Goal: Find specific page/section: Find specific page/section

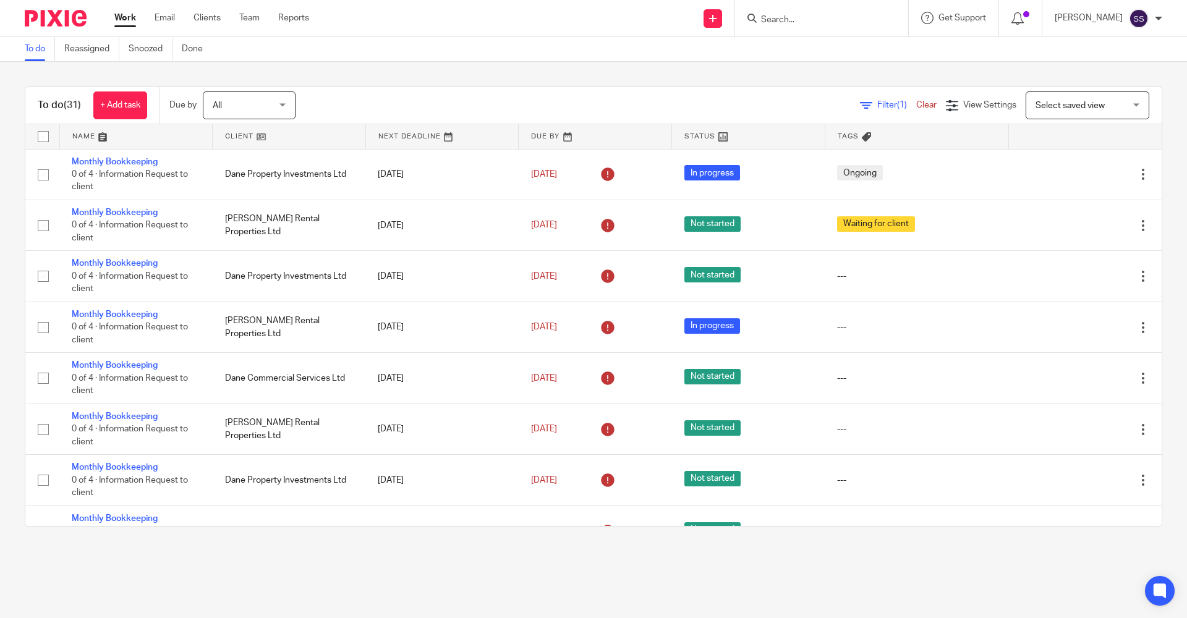
click at [809, 21] on input "Search" at bounding box center [815, 20] width 111 height 11
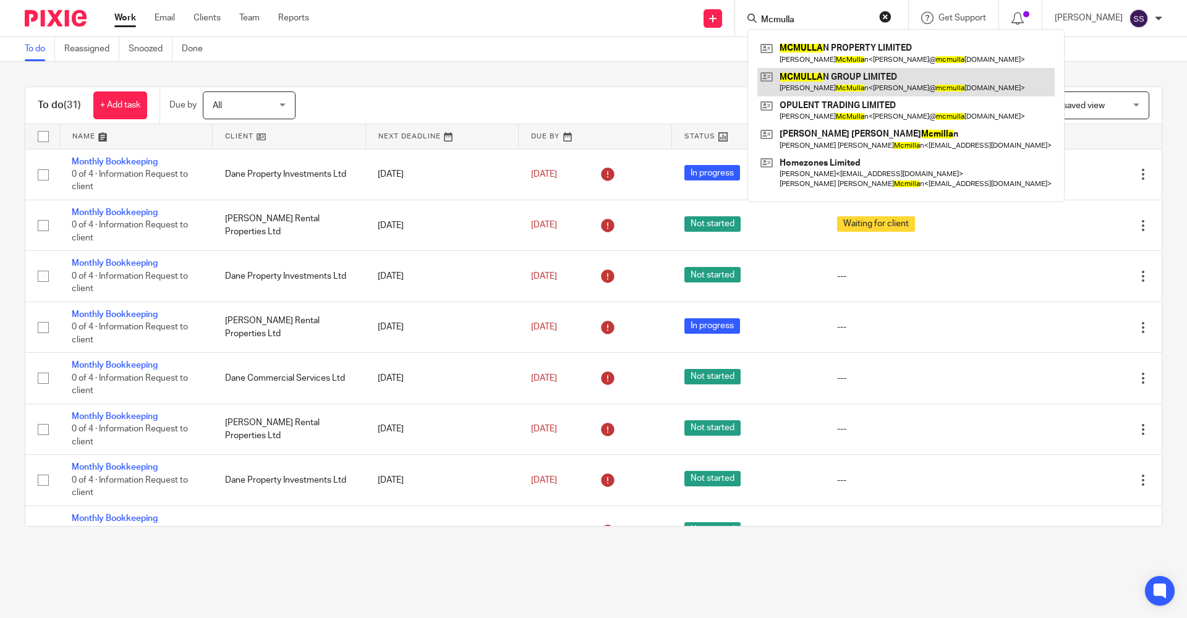
type input "Mcmulla"
click at [816, 93] on link at bounding box center [905, 82] width 297 height 28
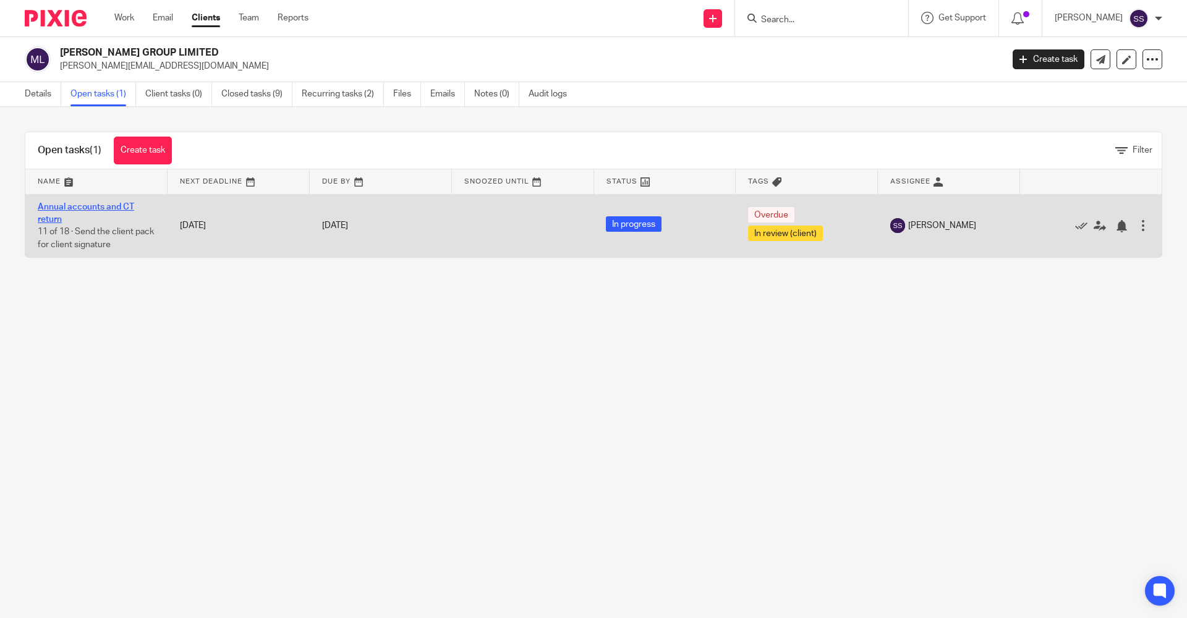
click at [80, 206] on link "Annual accounts and CT return" at bounding box center [86, 213] width 96 height 21
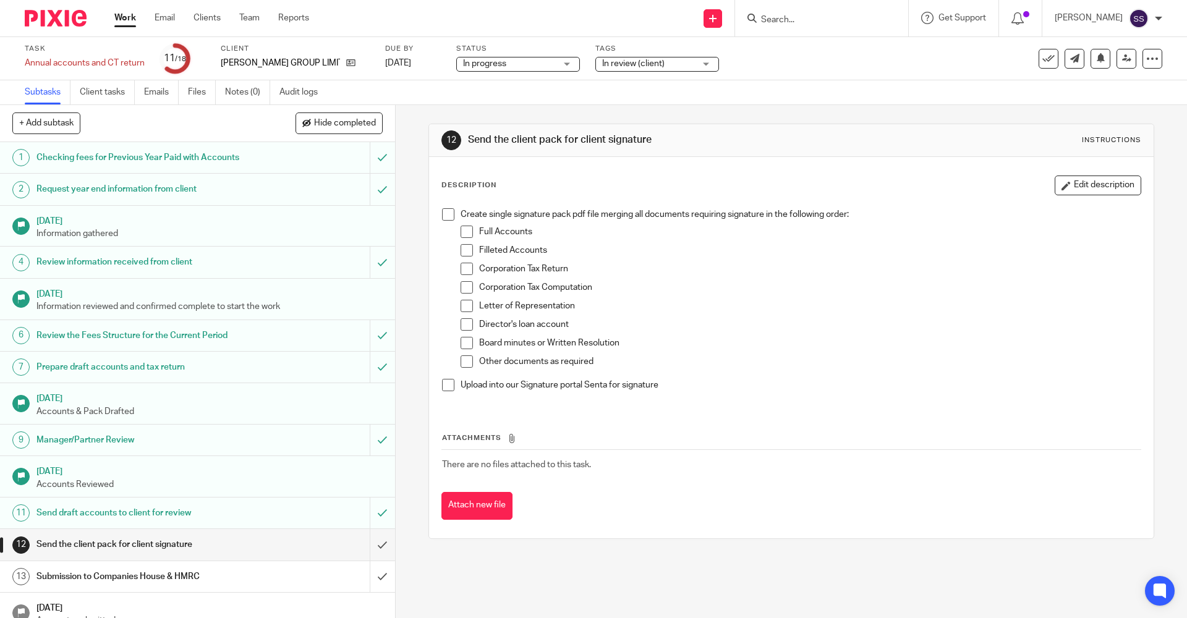
click at [815, 19] on input "Search" at bounding box center [815, 20] width 111 height 11
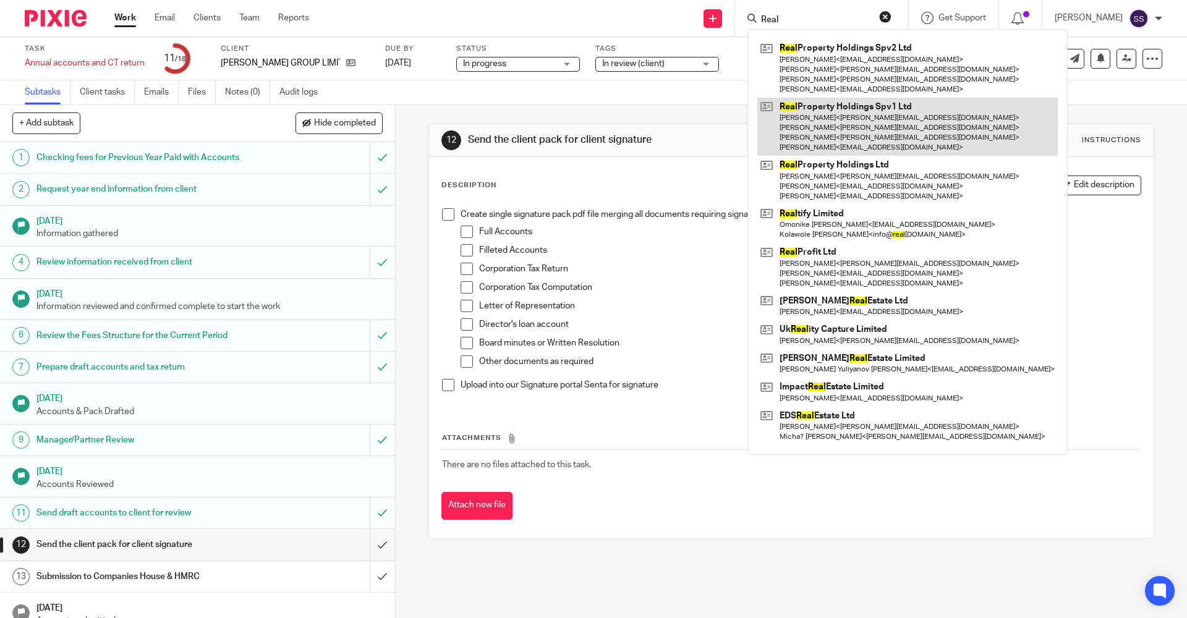
type input "Real"
click at [832, 124] on link at bounding box center [907, 127] width 300 height 59
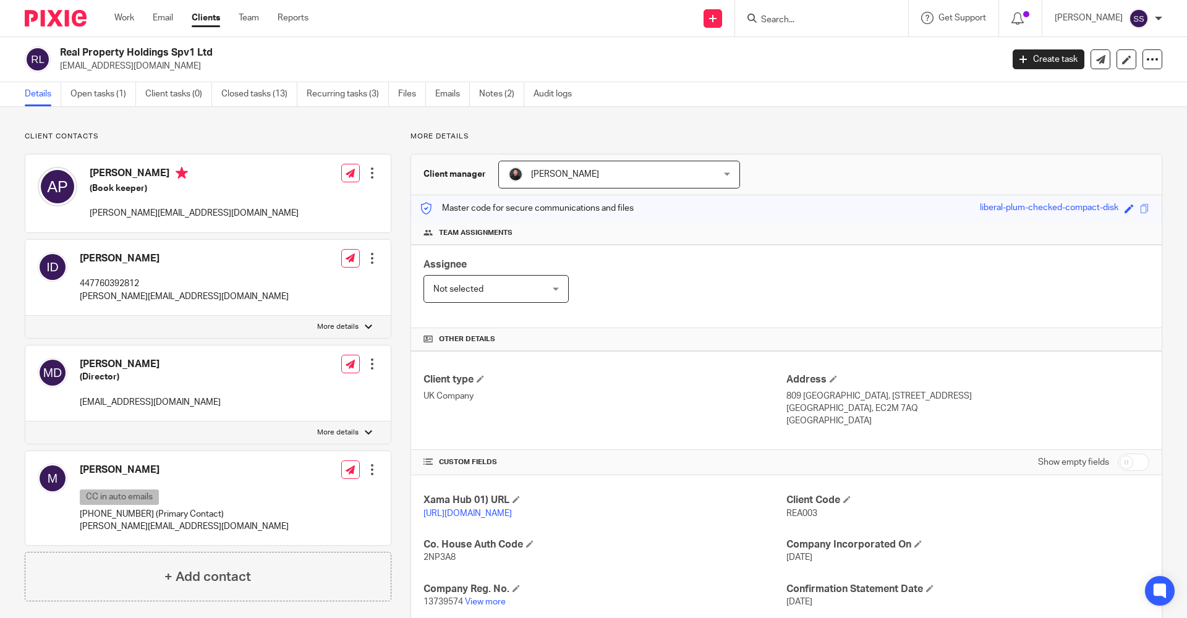
scroll to position [328, 0]
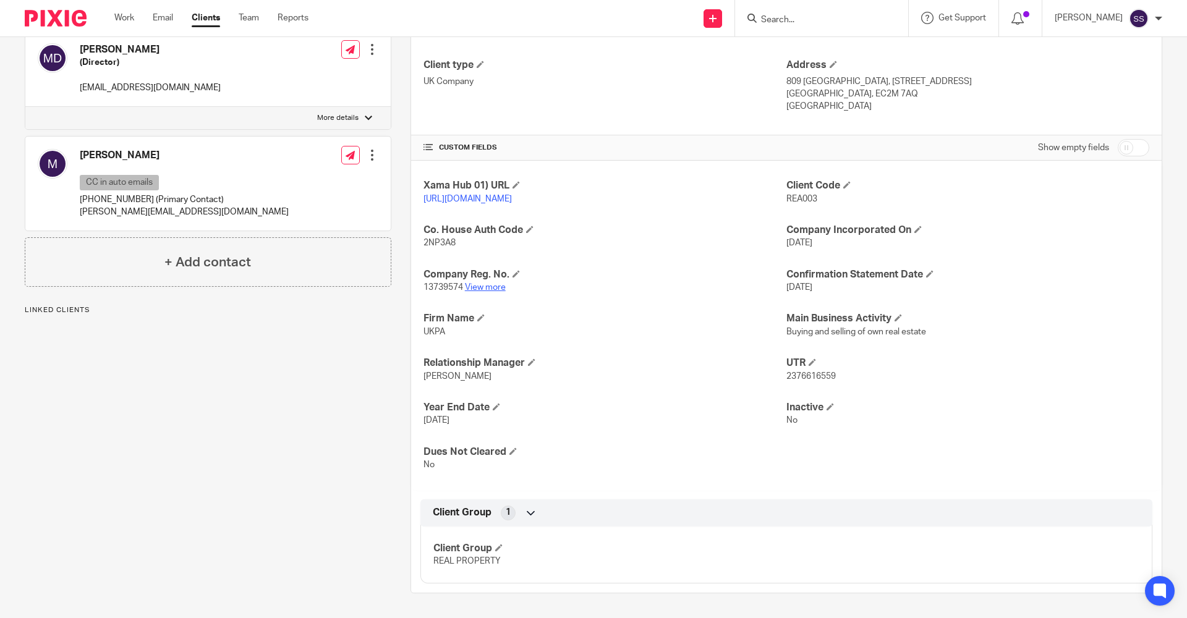
click at [479, 284] on link "View more" at bounding box center [485, 287] width 41 height 9
